Goal: Entertainment & Leisure: Consume media (video, audio)

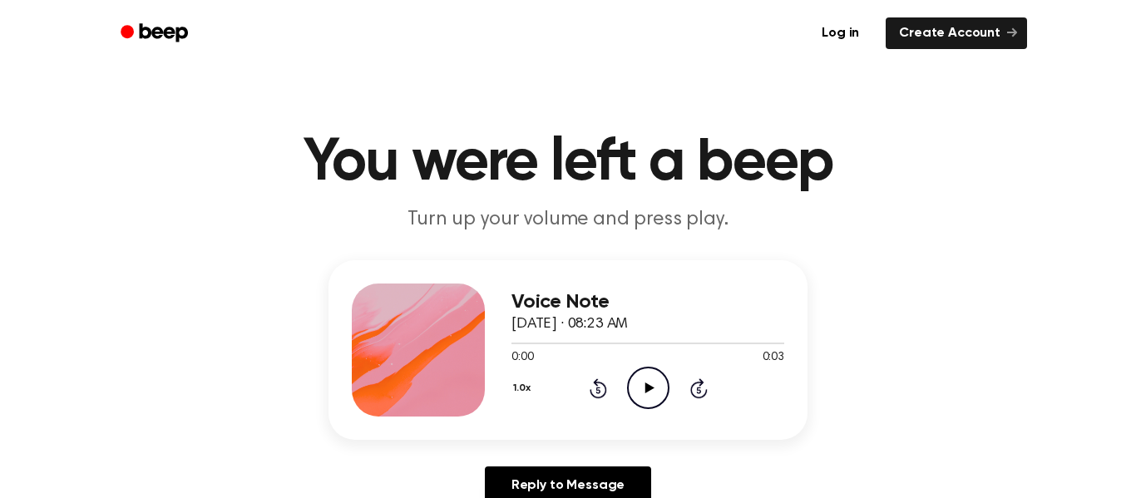
click at [637, 397] on icon "Play Audio" at bounding box center [648, 388] width 42 height 42
click at [655, 389] on icon "Play Audio" at bounding box center [648, 388] width 42 height 42
click at [646, 396] on icon "Play Audio" at bounding box center [648, 388] width 42 height 42
click at [641, 392] on icon "Play Audio" at bounding box center [648, 388] width 42 height 42
